Goal: Transaction & Acquisition: Purchase product/service

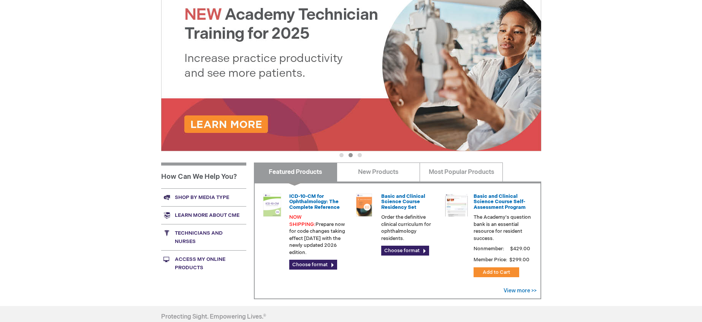
scroll to position [185, 0]
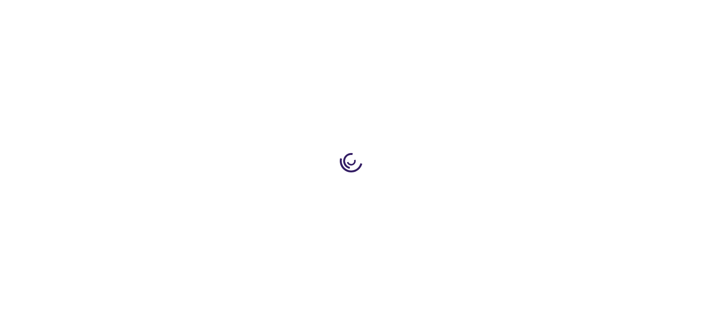
type input "0"
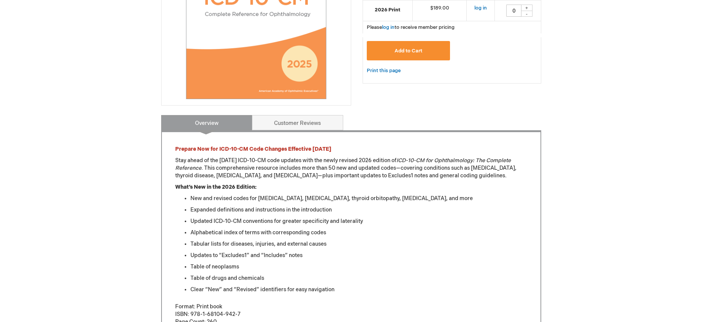
scroll to position [158, 0]
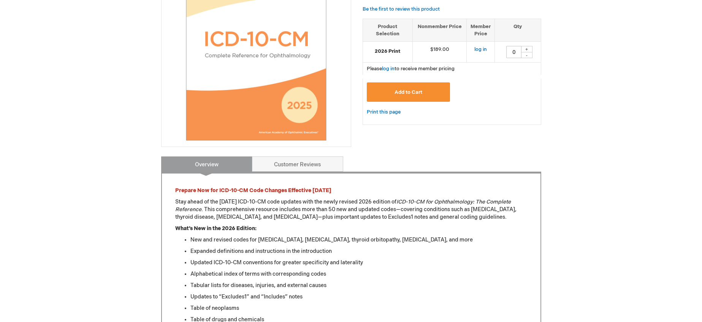
click at [231, 93] on img at bounding box center [256, 50] width 182 height 182
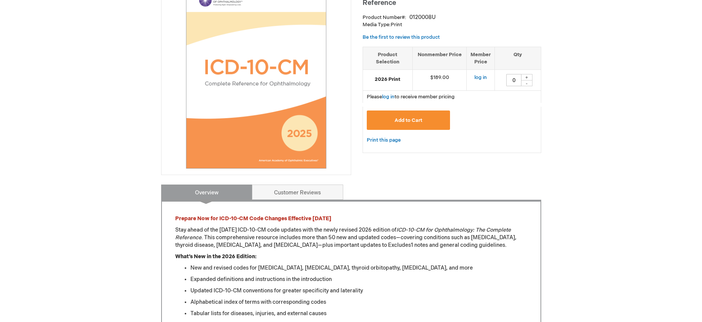
scroll to position [0, 0]
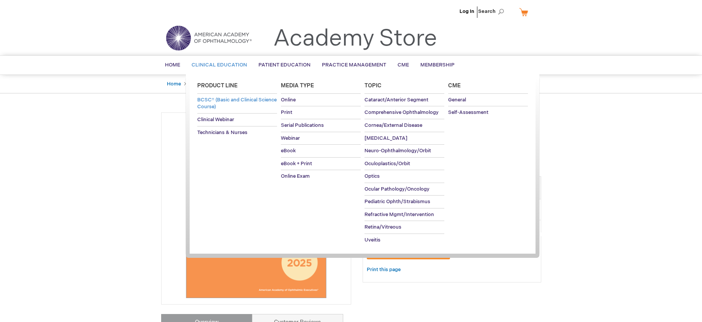
click at [224, 101] on span "BCSC® (Basic and Clinical Science Course)" at bounding box center [236, 103] width 79 height 13
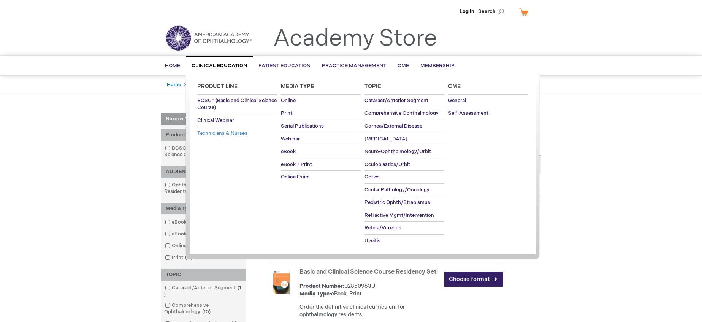
click at [224, 135] on span "Technicians & Nurses" at bounding box center [222, 133] width 50 height 6
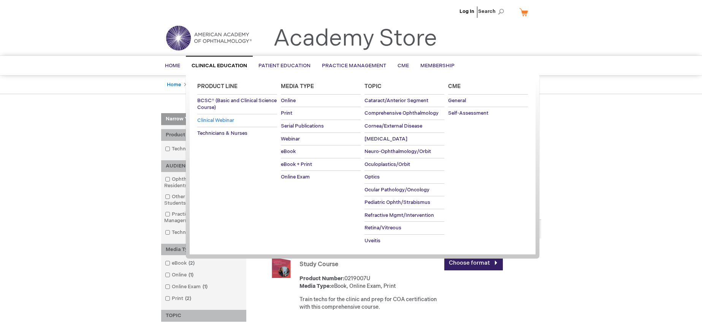
click at [227, 119] on span "Clinical Webinar" at bounding box center [215, 120] width 37 height 6
